Goal: Use online tool/utility

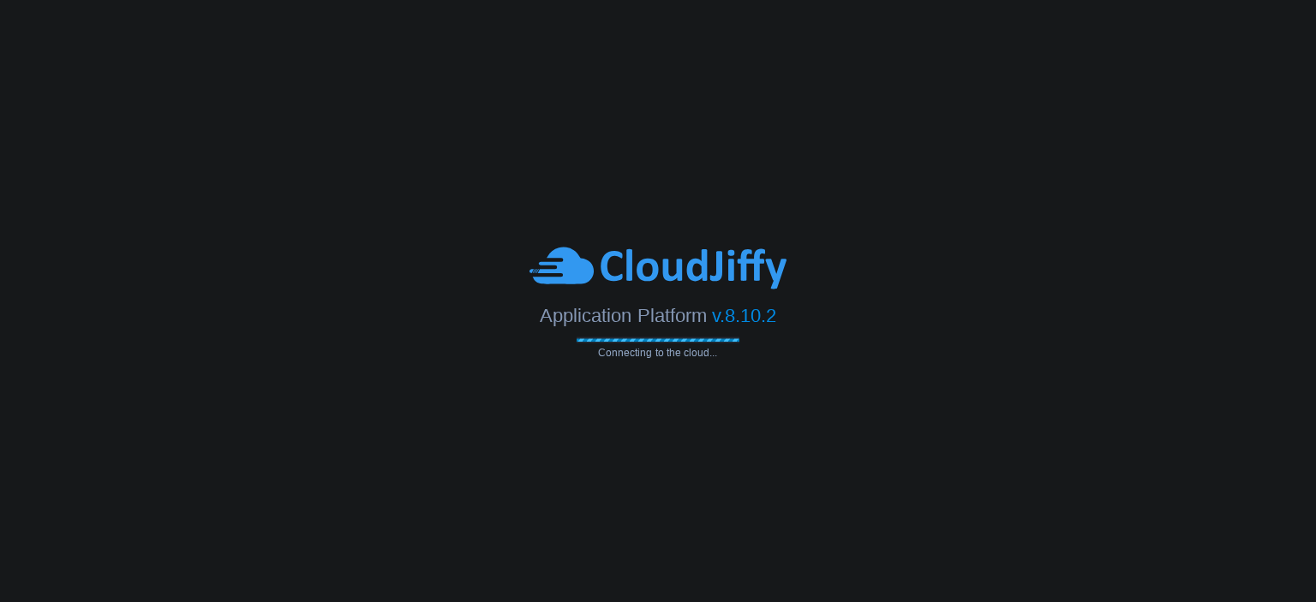
click at [708, 118] on body "Application Platform v.8.10.2 Connecting to the cloud..." at bounding box center [658, 301] width 1316 height 602
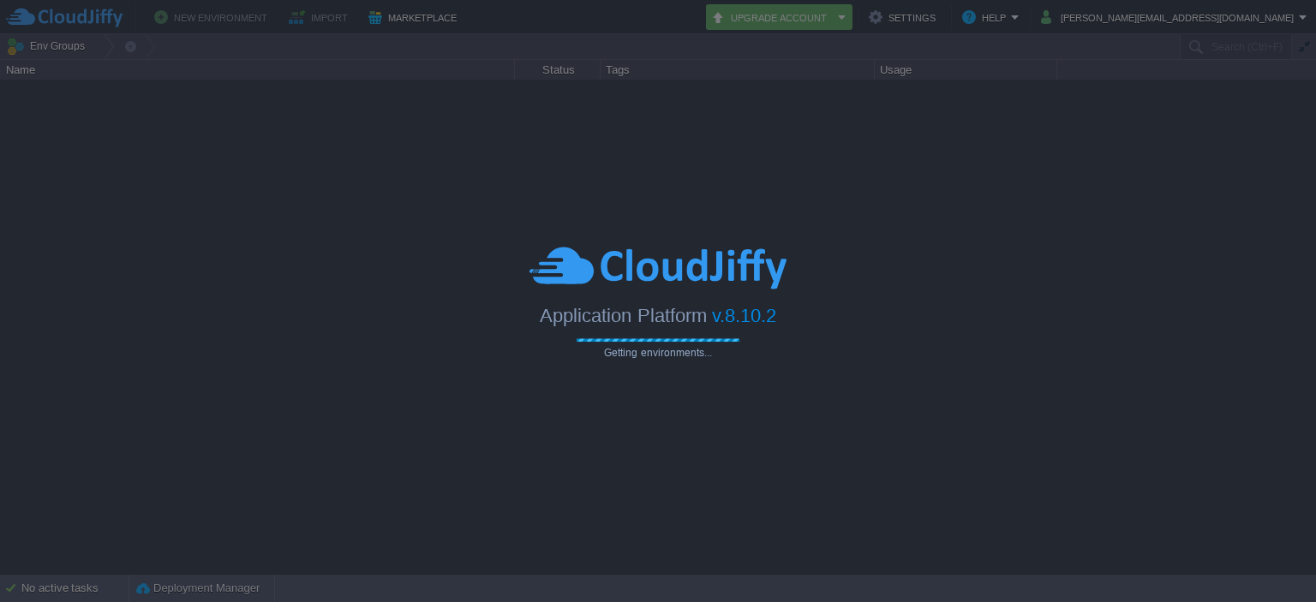
type input "Search (Ctrl+F)"
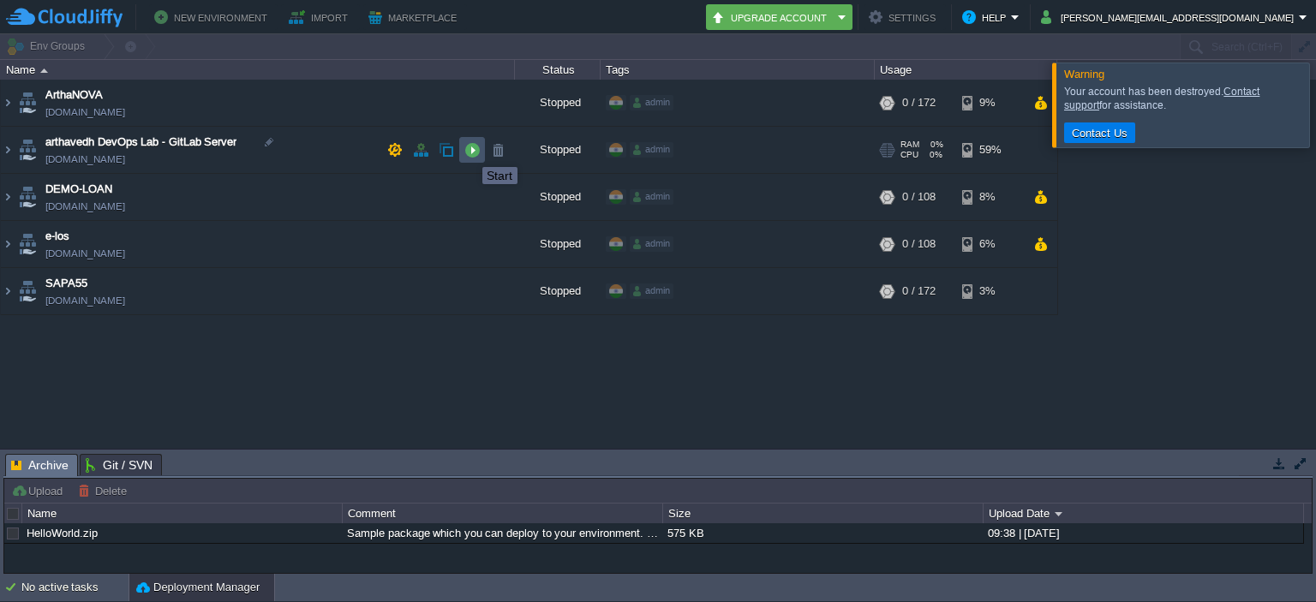
click at [470, 152] on button "button" at bounding box center [471, 149] width 15 height 15
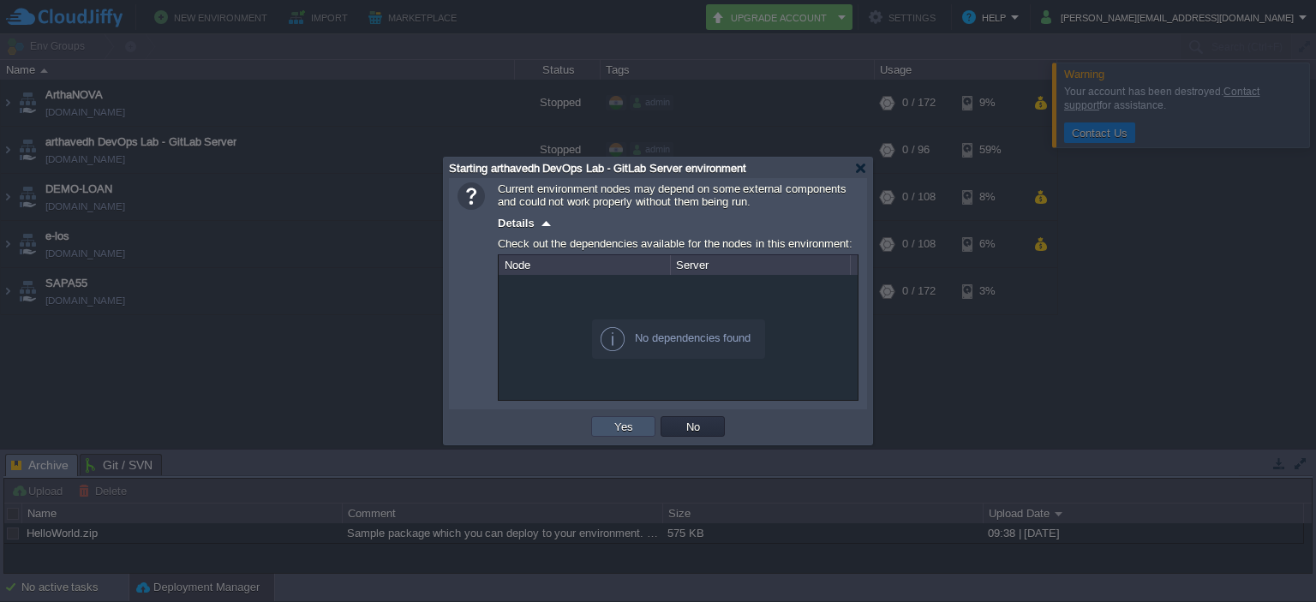
click at [621, 428] on button "Yes" at bounding box center [623, 426] width 29 height 15
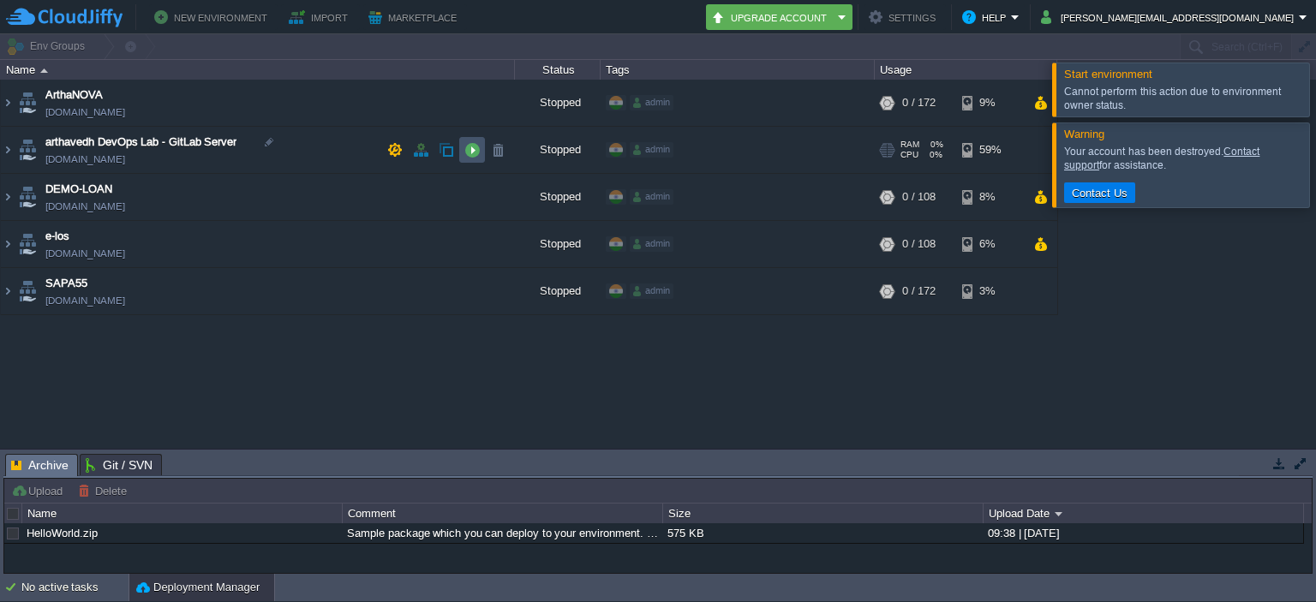
click at [477, 153] on button "button" at bounding box center [471, 149] width 15 height 15
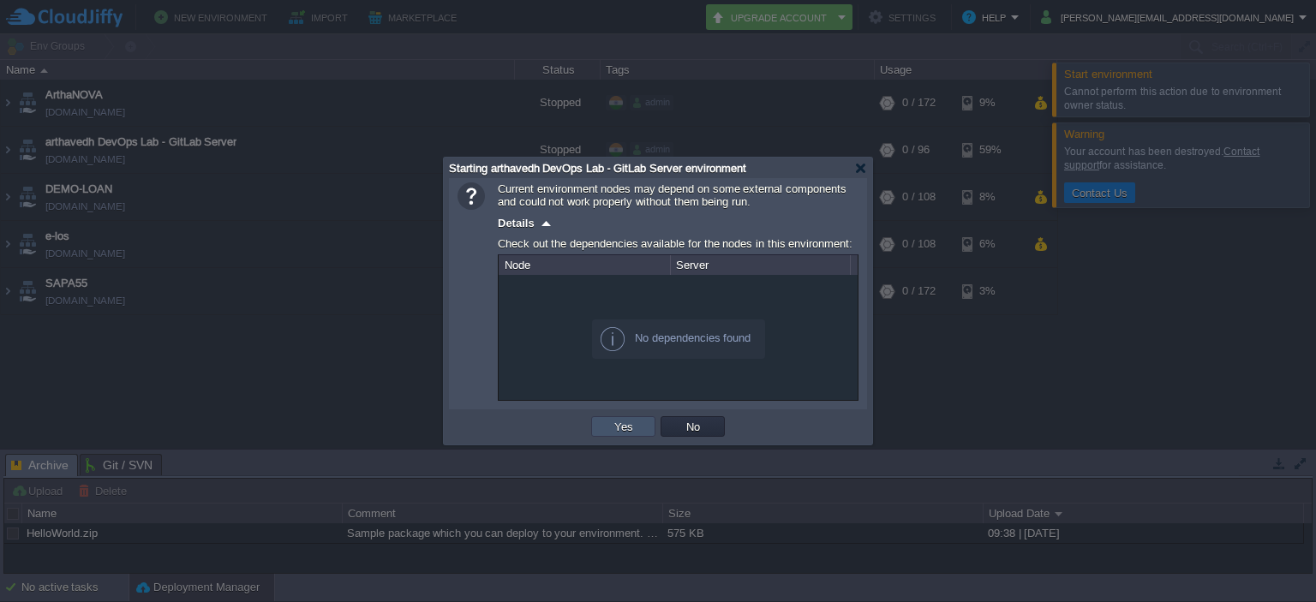
click at [620, 428] on button "Yes" at bounding box center [623, 426] width 29 height 15
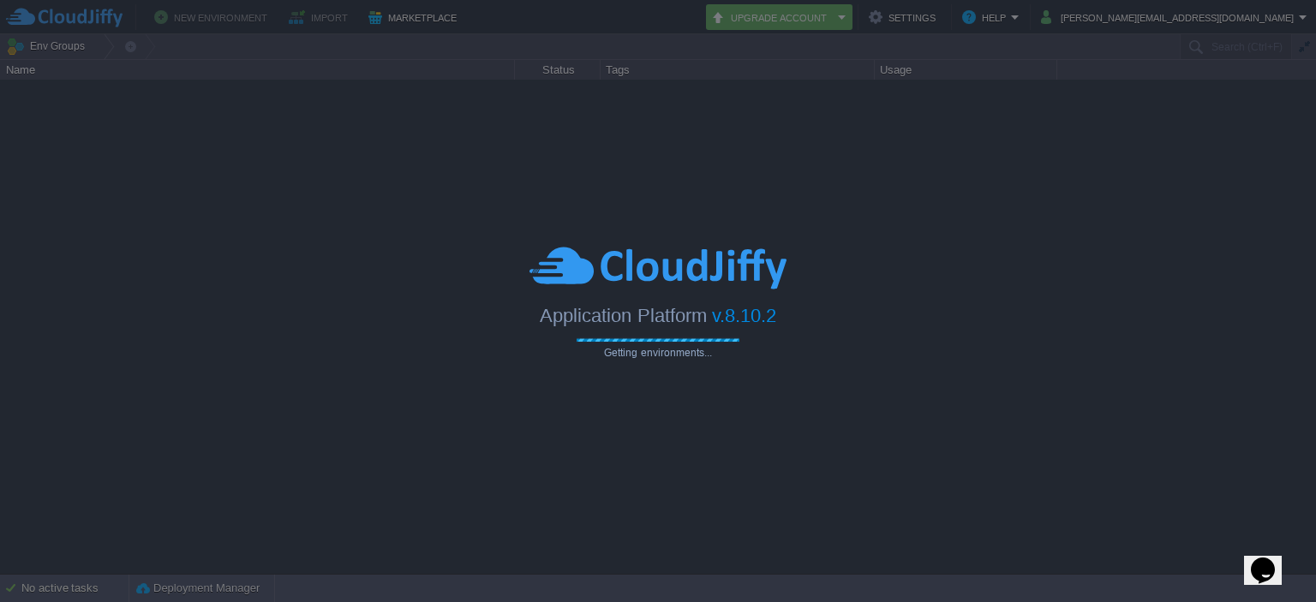
type input "Search (Ctrl+F)"
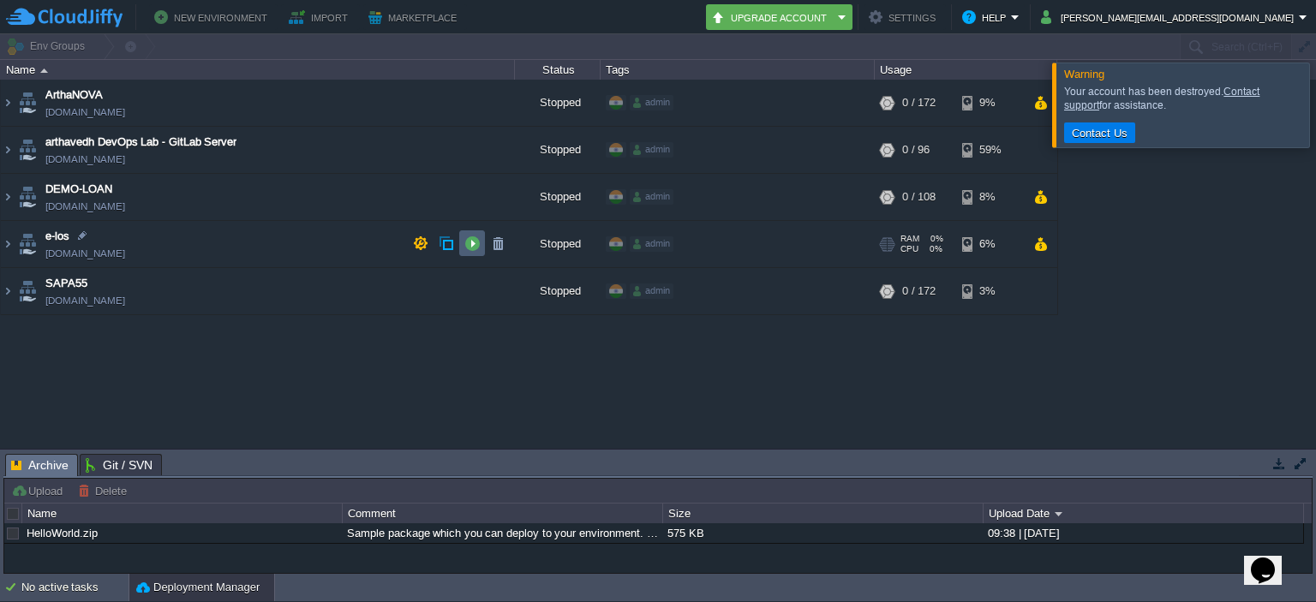
click at [466, 234] on td at bounding box center [472, 244] width 26 height 26
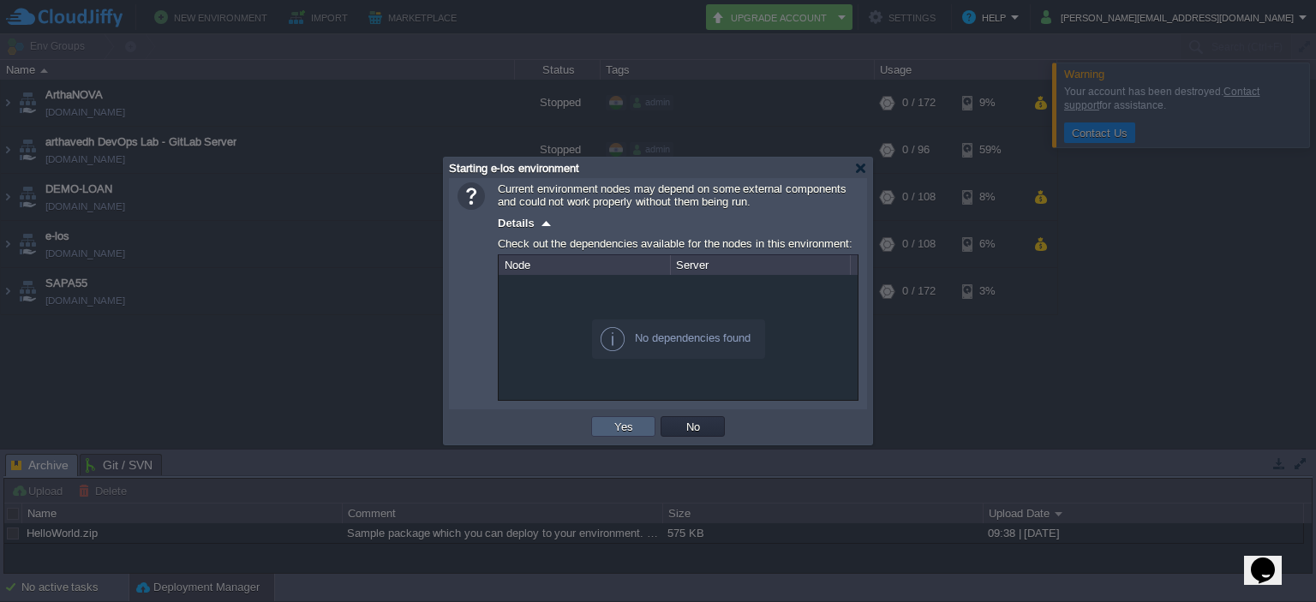
click at [623, 435] on td "Yes" at bounding box center [623, 427] width 64 height 21
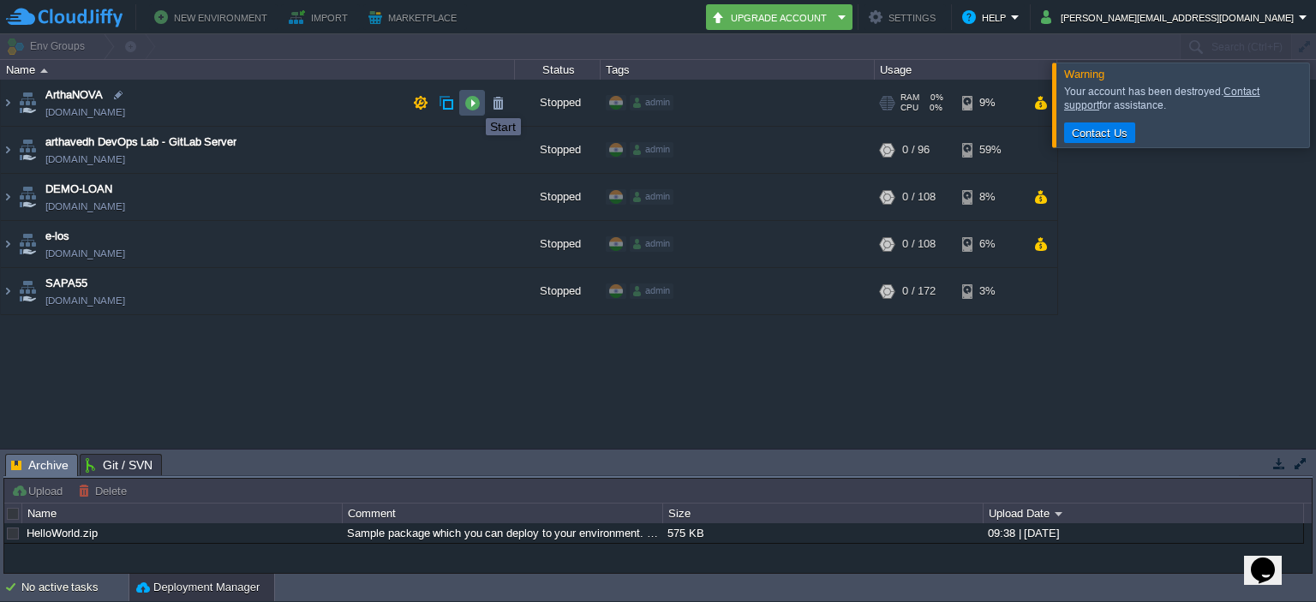
click at [473, 103] on button "button" at bounding box center [471, 102] width 15 height 15
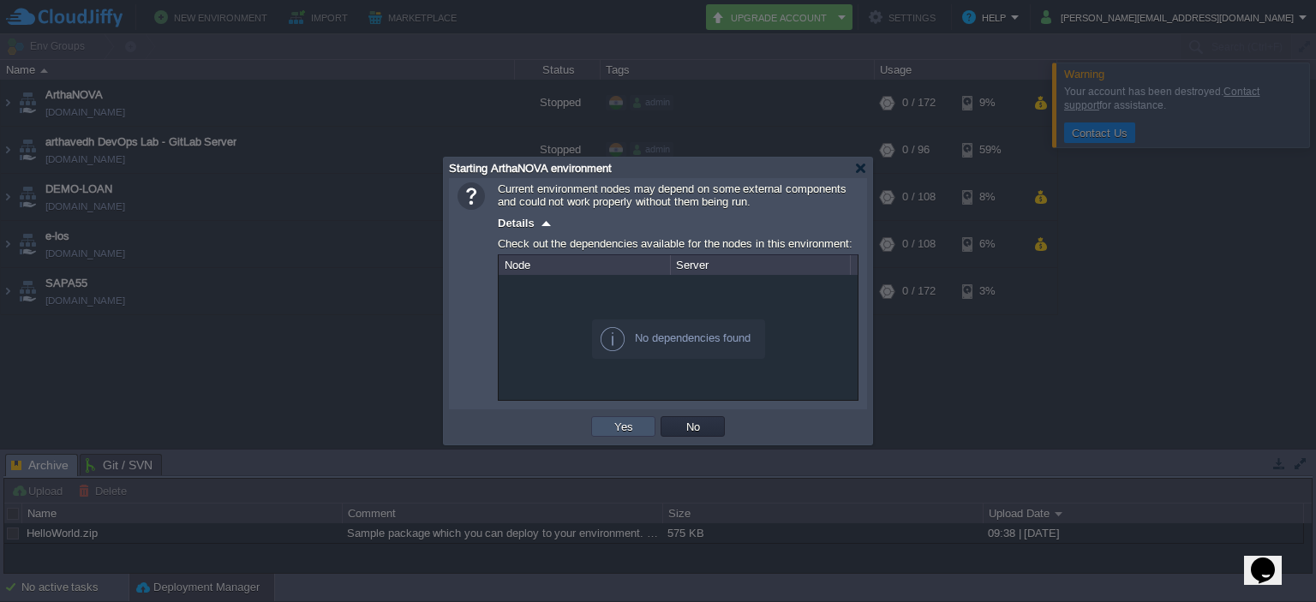
click at [609, 432] on button "Yes" at bounding box center [623, 426] width 29 height 15
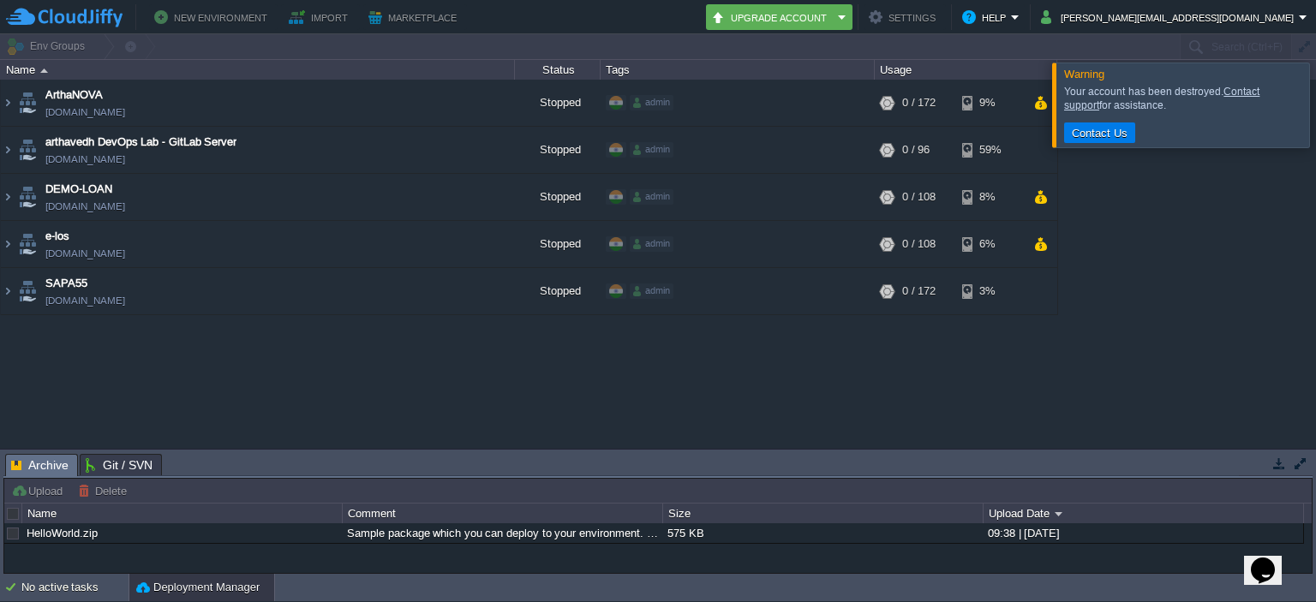
click at [1315, 270] on div "ArthaNOVA arthanova.cloudjiffy.net Stopped admin + Add to Env Group RAM 0% CPU …" at bounding box center [658, 264] width 1316 height 369
click at [476, 246] on button "button" at bounding box center [471, 243] width 15 height 15
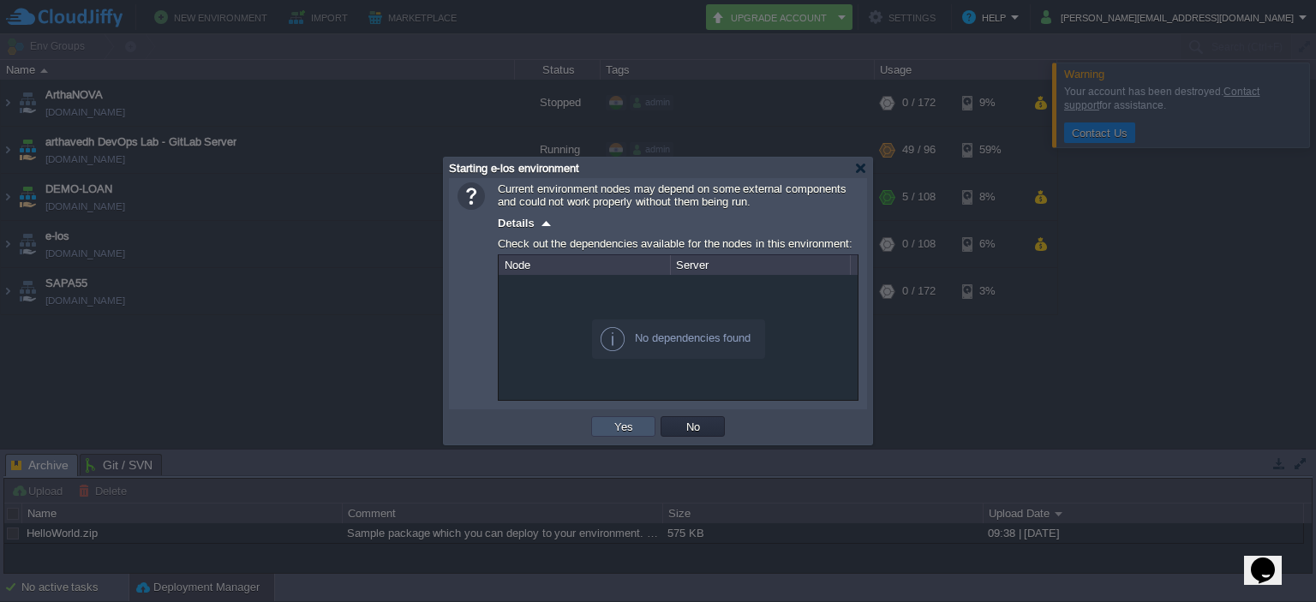
click at [631, 424] on button "Yes" at bounding box center [623, 426] width 29 height 15
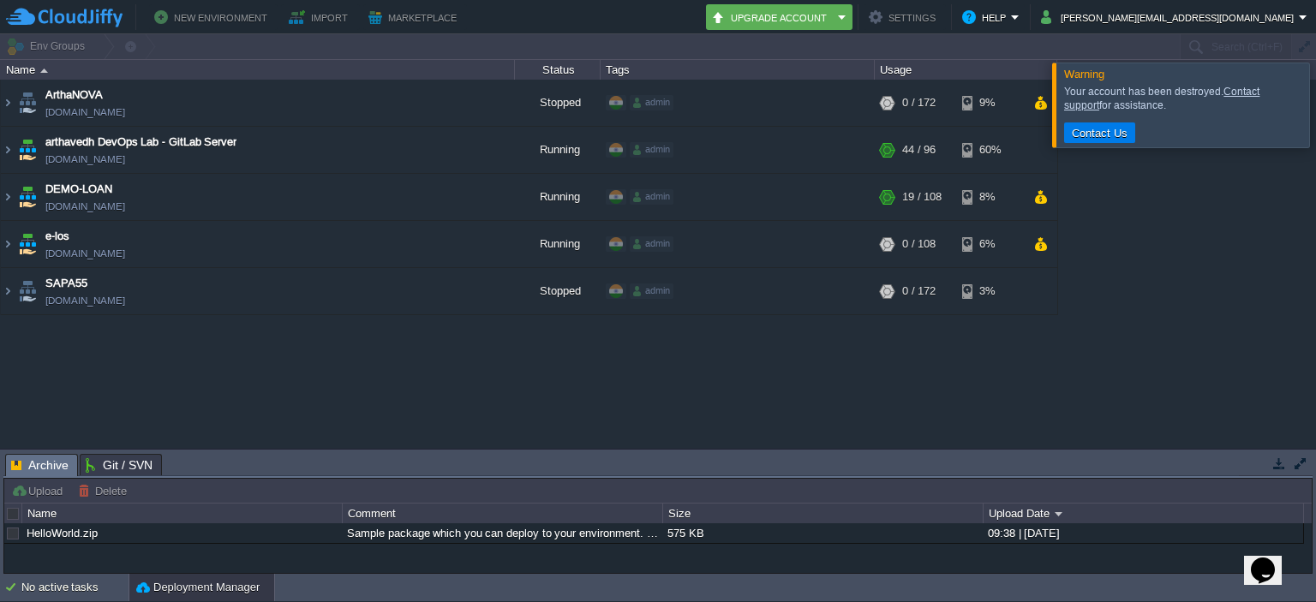
click at [1315, 99] on div at bounding box center [1337, 105] width 0 height 84
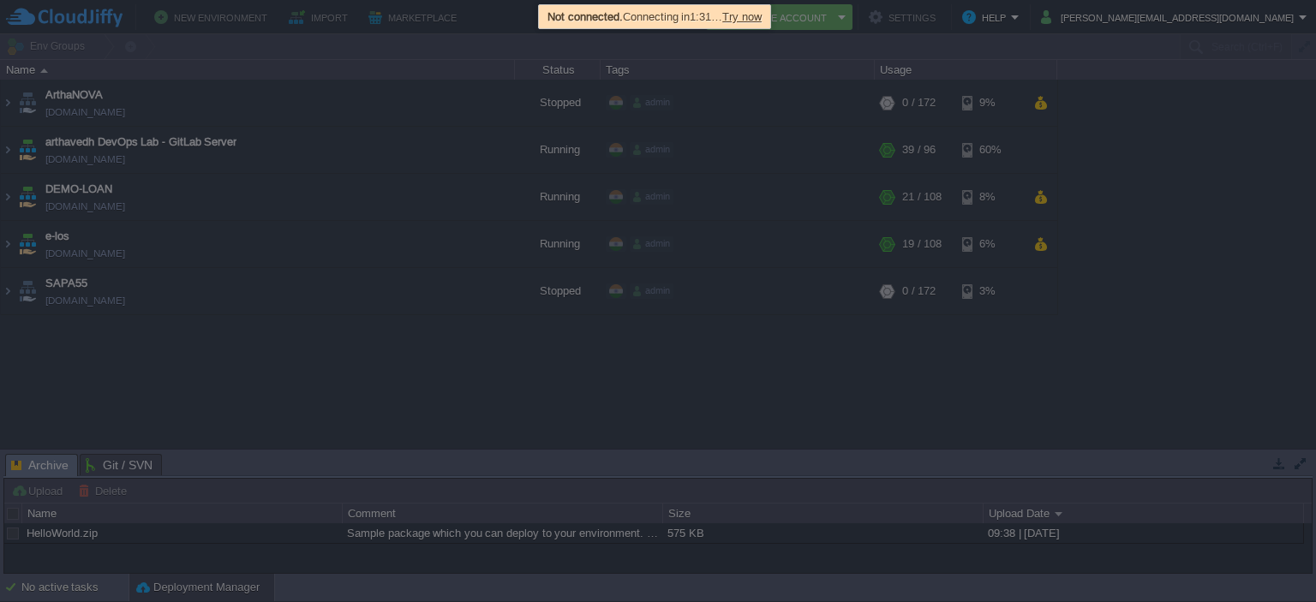
click at [605, 348] on div at bounding box center [658, 301] width 1316 height 602
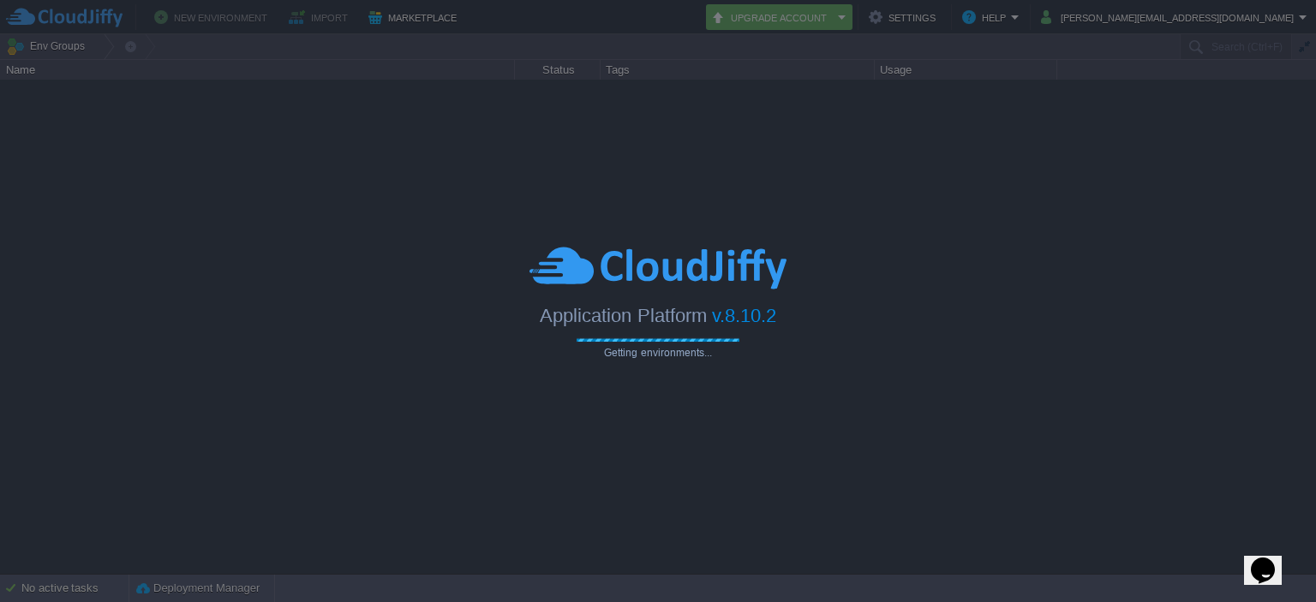
type input "Search (Ctrl+F)"
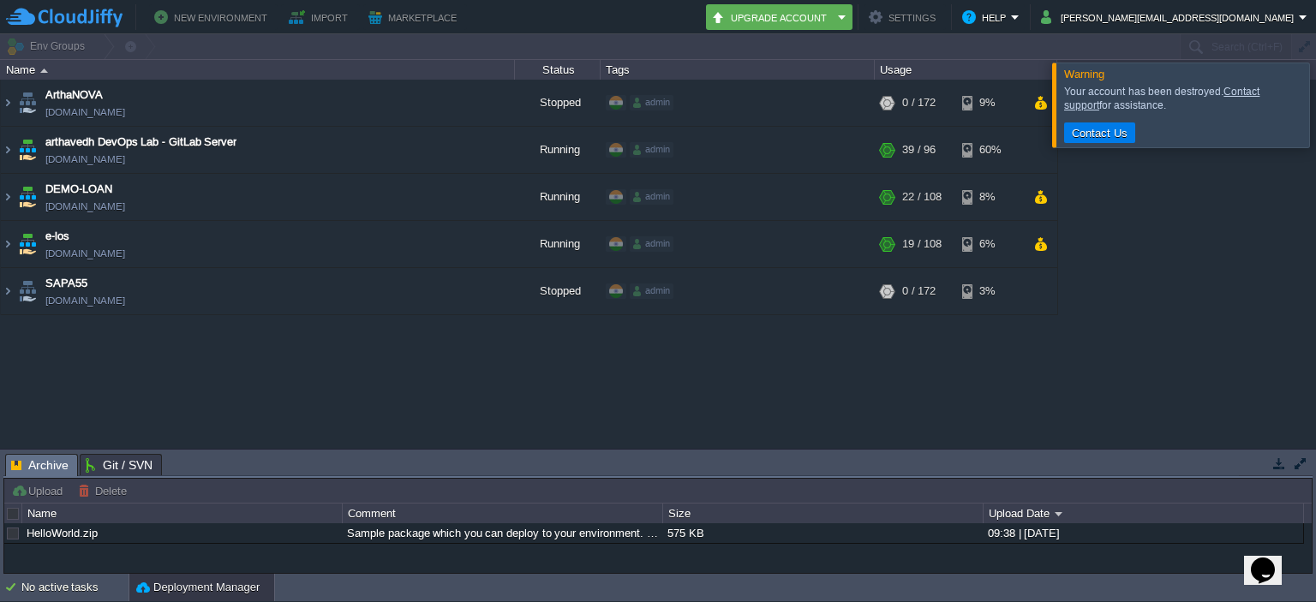
click at [1315, 101] on div at bounding box center [1337, 105] width 0 height 84
